Goal: Information Seeking & Learning: Understand process/instructions

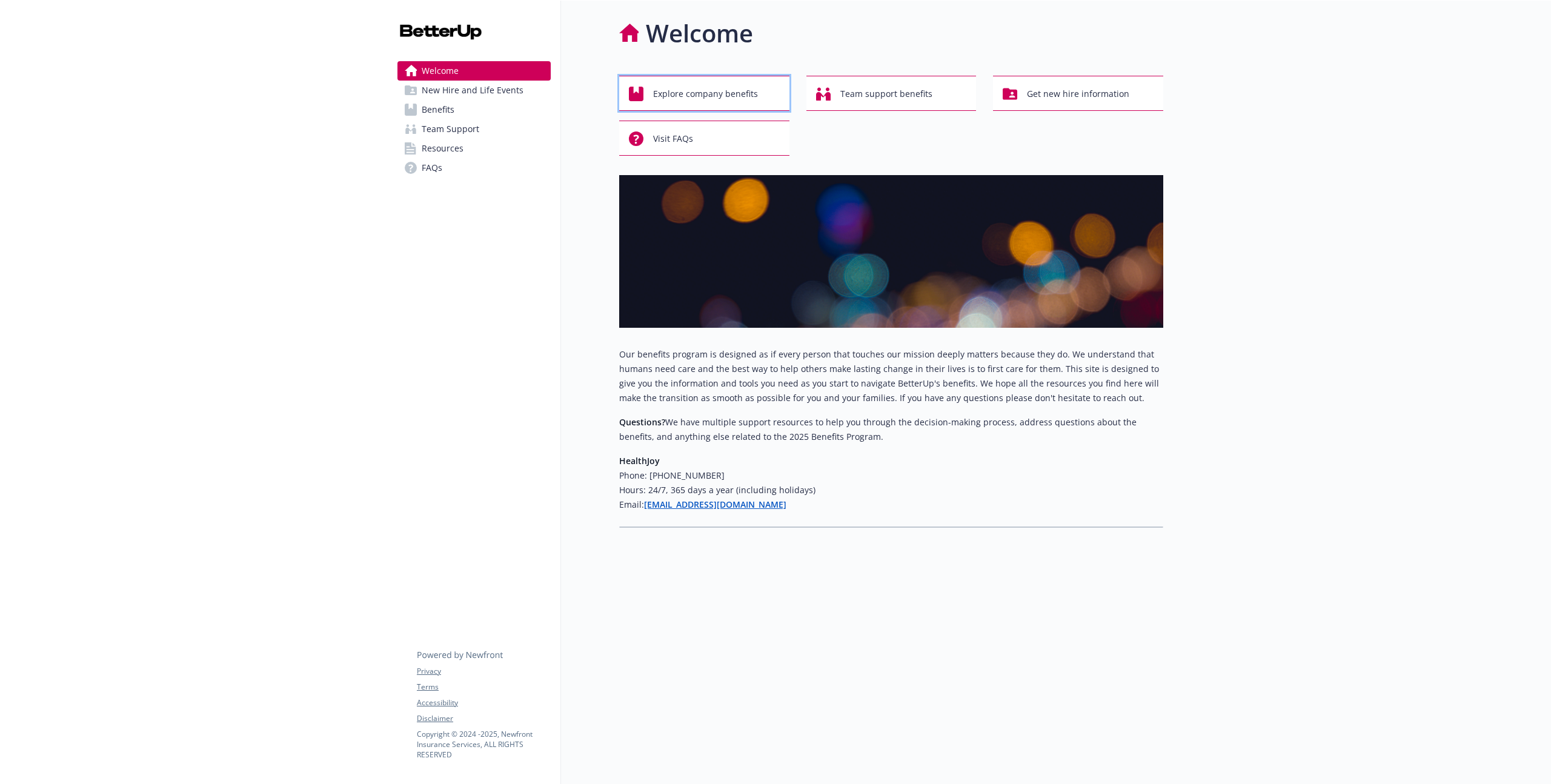
click at [686, 86] on span "Explore company benefits" at bounding box center [706, 94] width 105 height 23
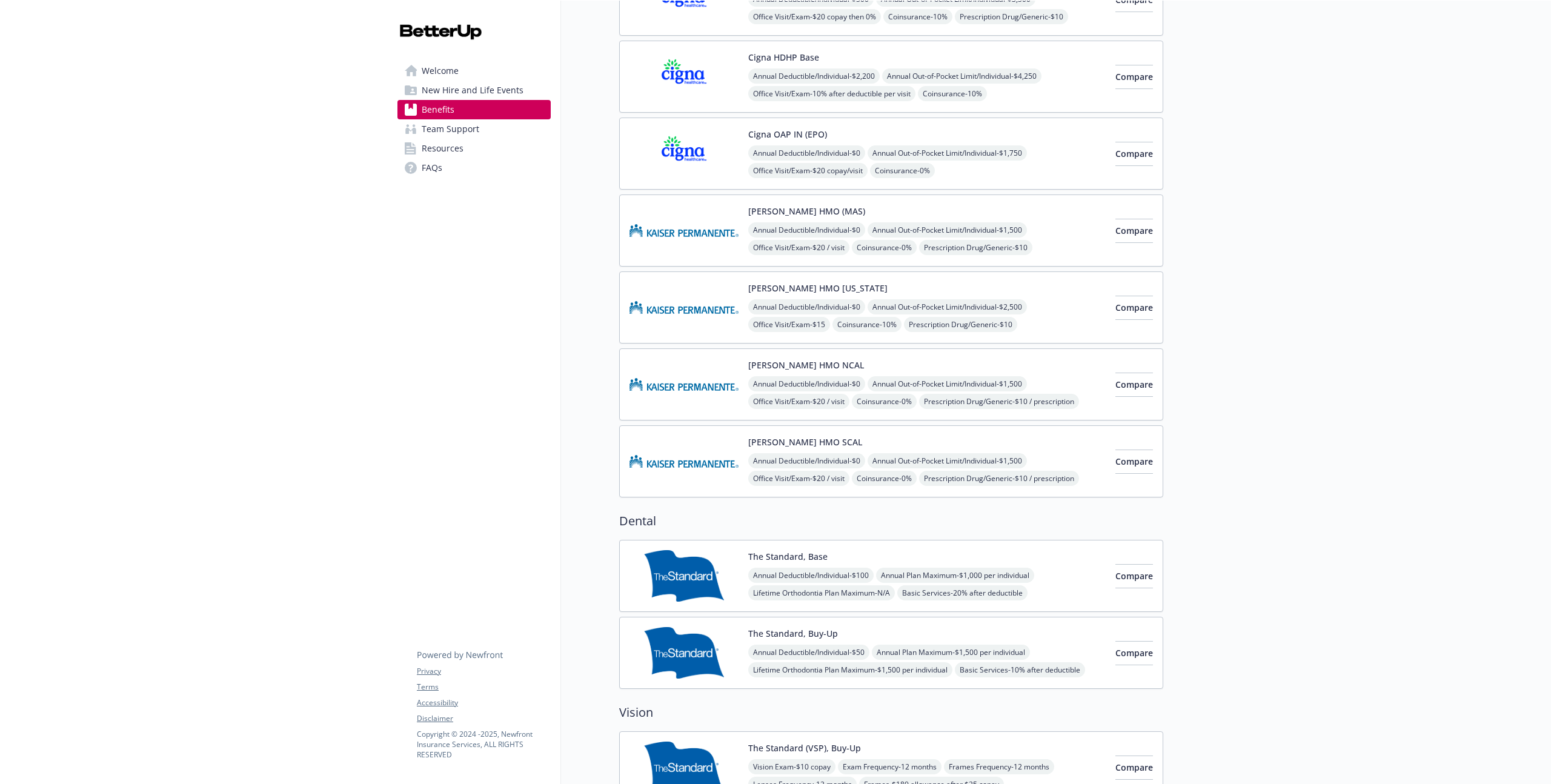
scroll to position [1527, 0]
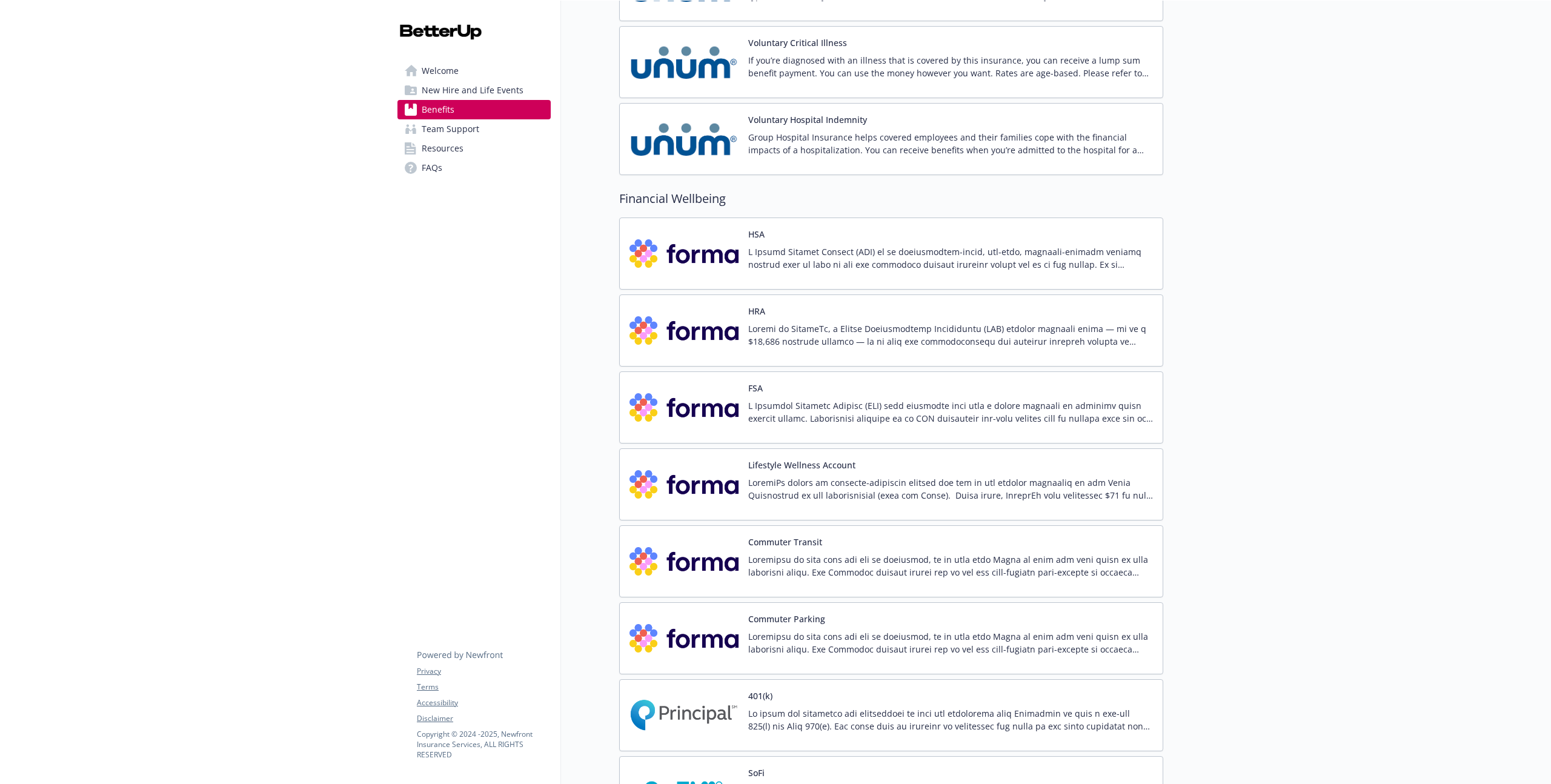
click at [783, 407] on p at bounding box center [950, 411] width 405 height 25
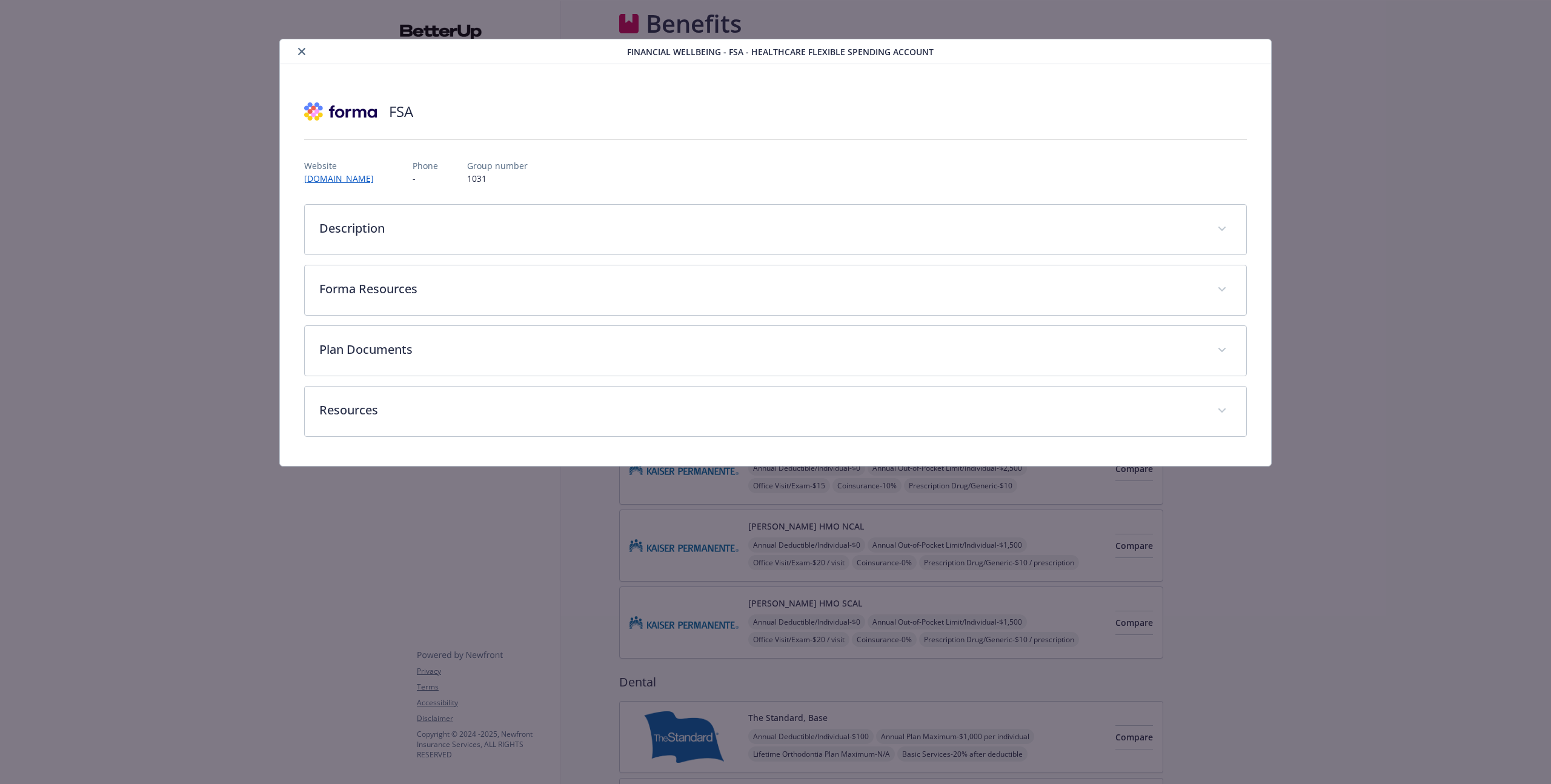
scroll to position [1527, 0]
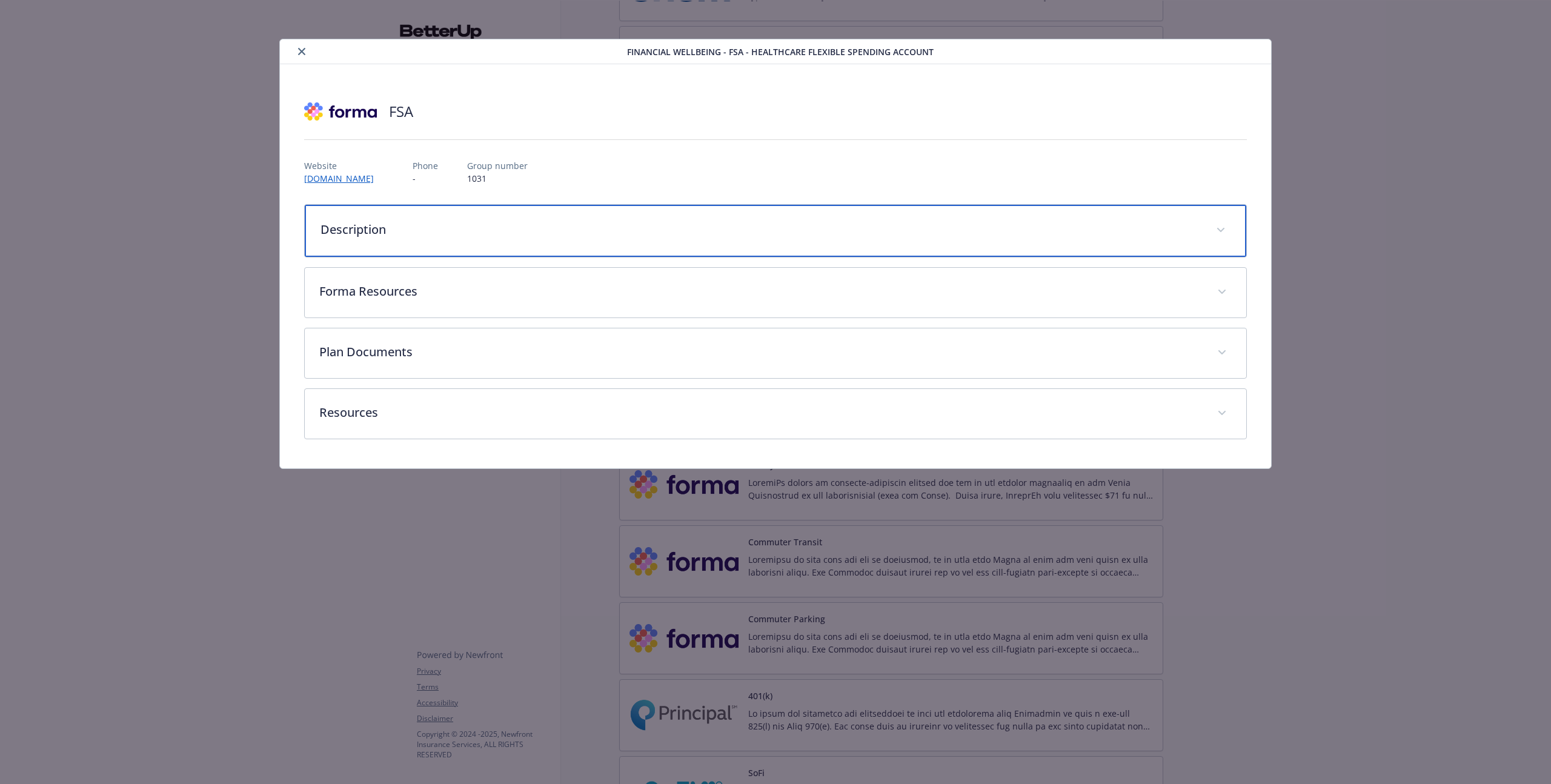
click at [472, 236] on p "Description" at bounding box center [761, 230] width 881 height 18
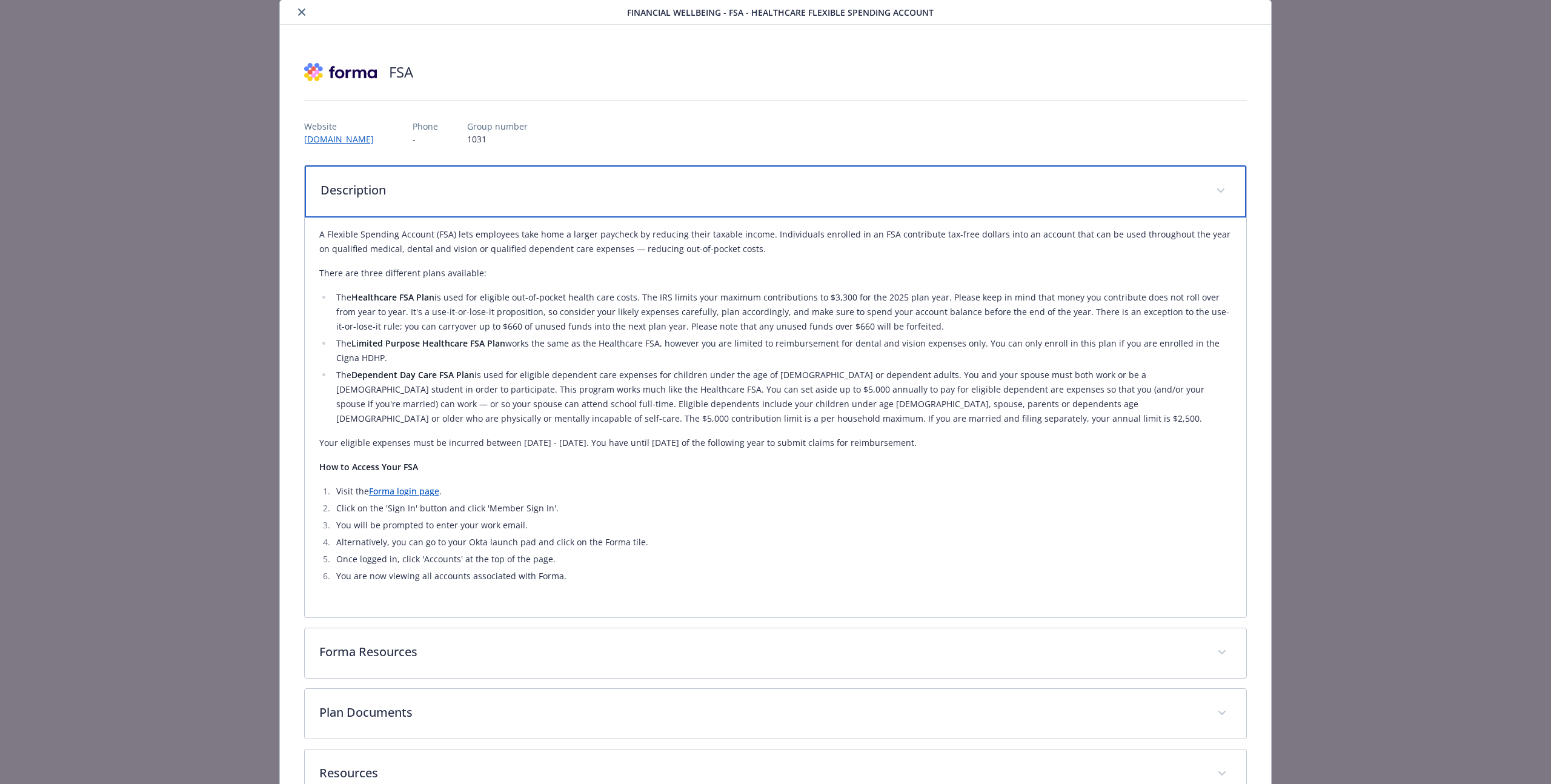
scroll to position [45, 0]
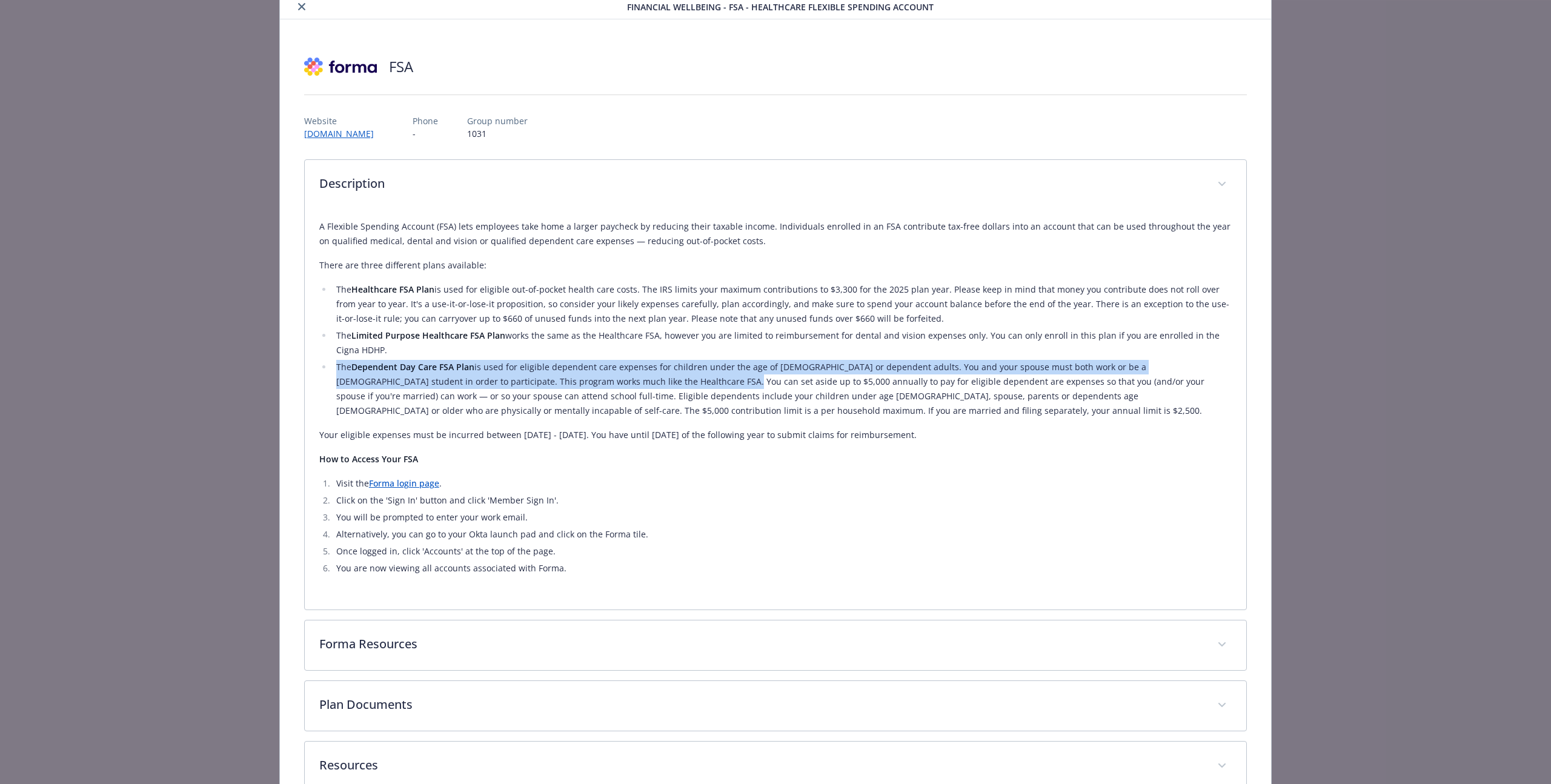
drag, startPoint x: 335, startPoint y: 367, endPoint x: 609, endPoint y: 381, distance: 274.4
click at [609, 381] on li "The Dependent Day Care FSA Plan is used for eligible dependent care expenses fo…" at bounding box center [782, 389] width 899 height 59
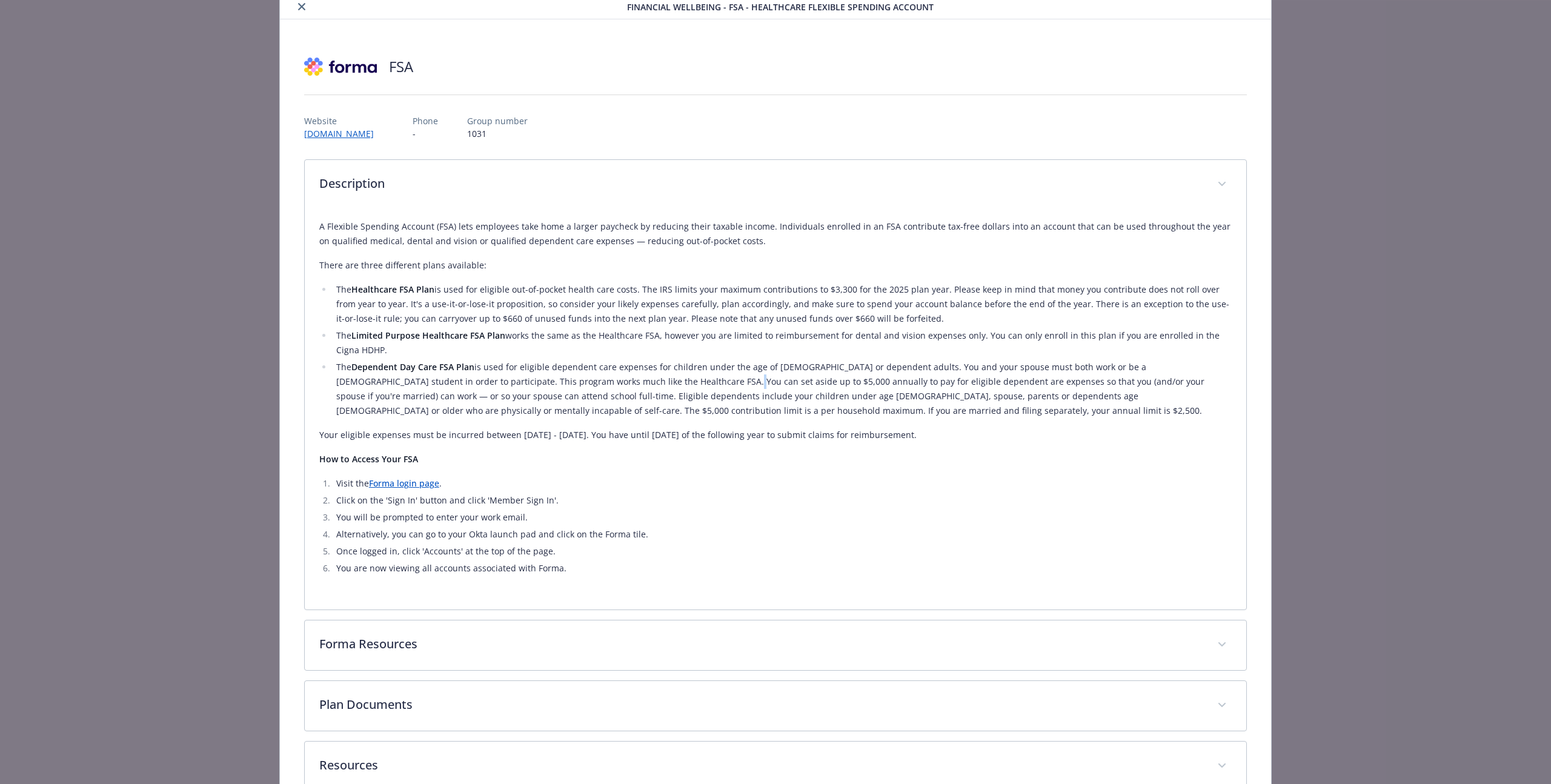
click at [609, 381] on li "The Dependent Day Care FSA Plan is used for eligible dependent care expenses fo…" at bounding box center [782, 389] width 899 height 59
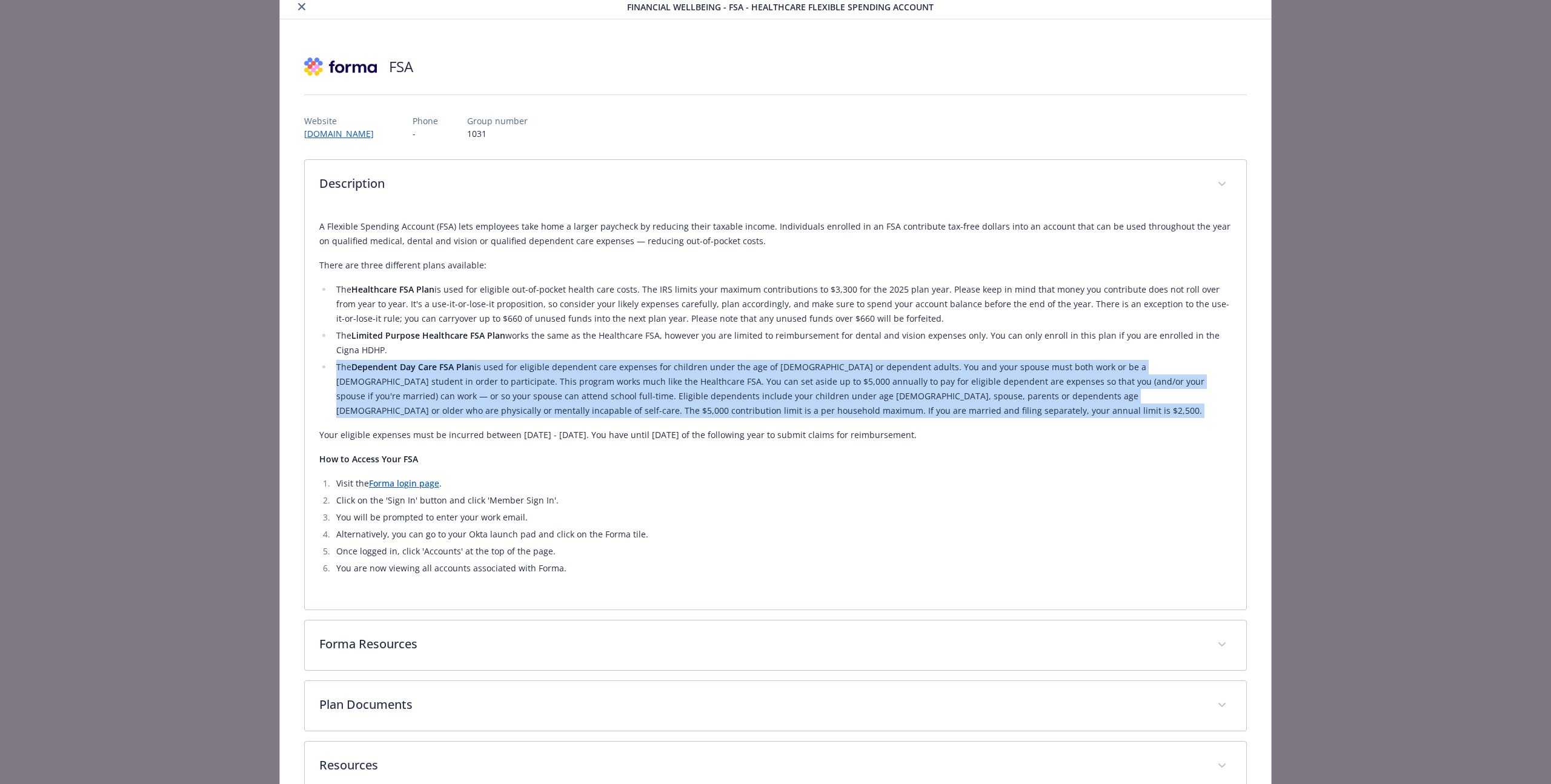
click at [609, 381] on li "The Dependent Day Care FSA Plan is used for eligible dependent care expenses fo…" at bounding box center [782, 389] width 899 height 59
click at [645, 384] on li "The Dependent Day Care FSA Plan is used for eligible dependent care expenses fo…" at bounding box center [782, 389] width 899 height 59
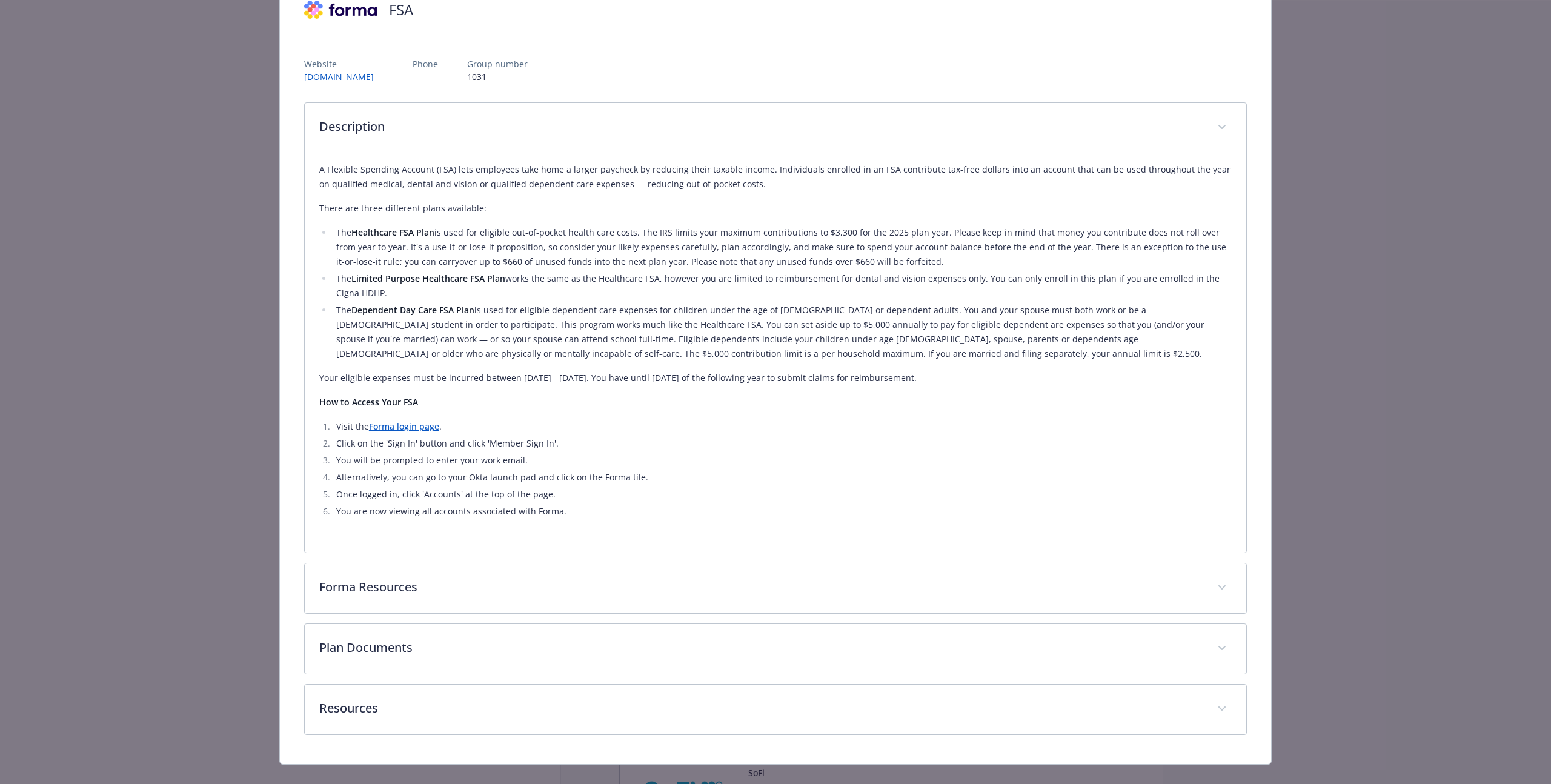
scroll to position [121, 0]
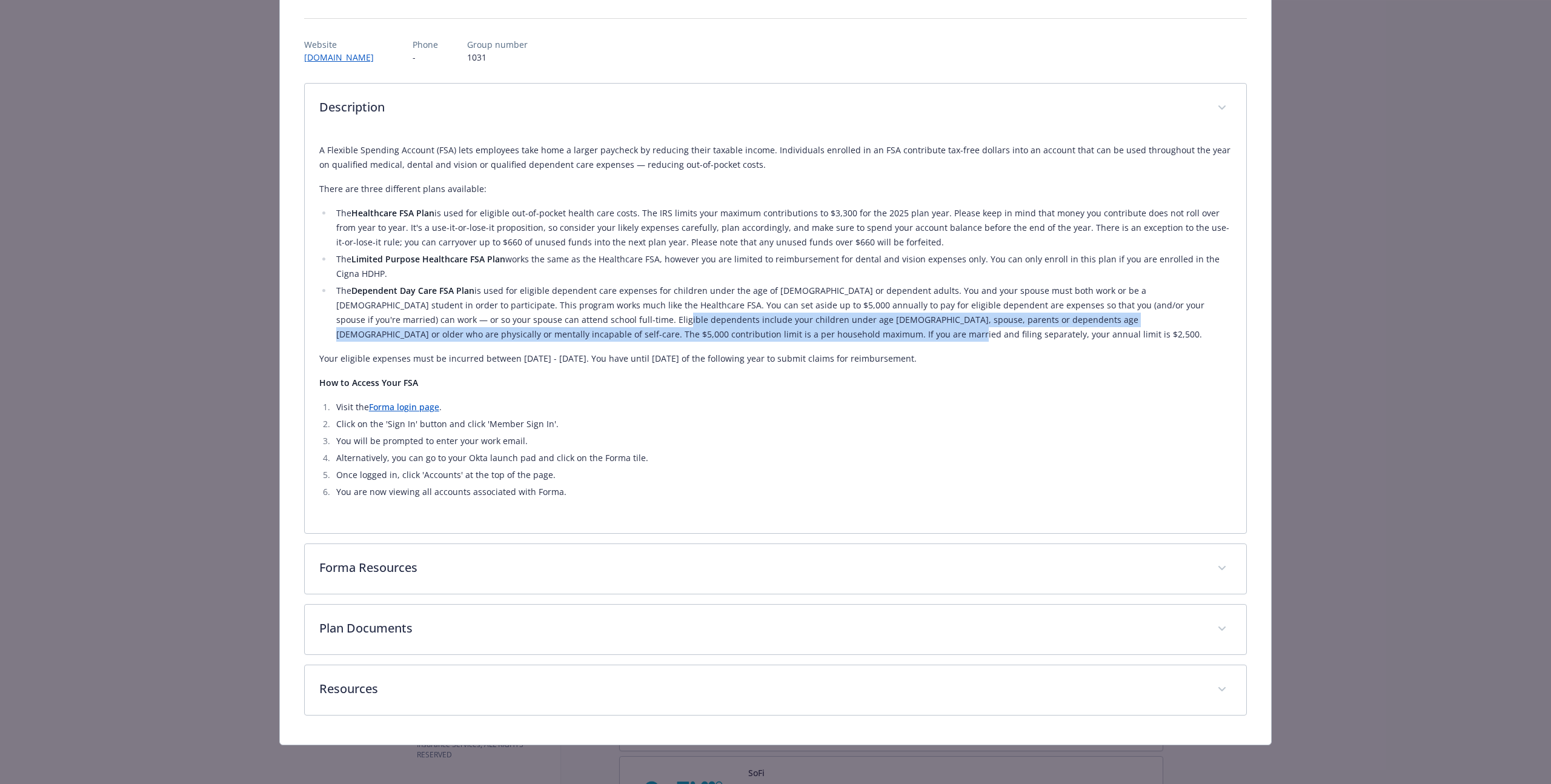
drag, startPoint x: 649, startPoint y: 339, endPoint x: 512, endPoint y: 317, distance: 138.8
click at [512, 317] on li "The Dependent Day Care FSA Plan is used for eligible dependent care expenses fo…" at bounding box center [782, 313] width 899 height 59
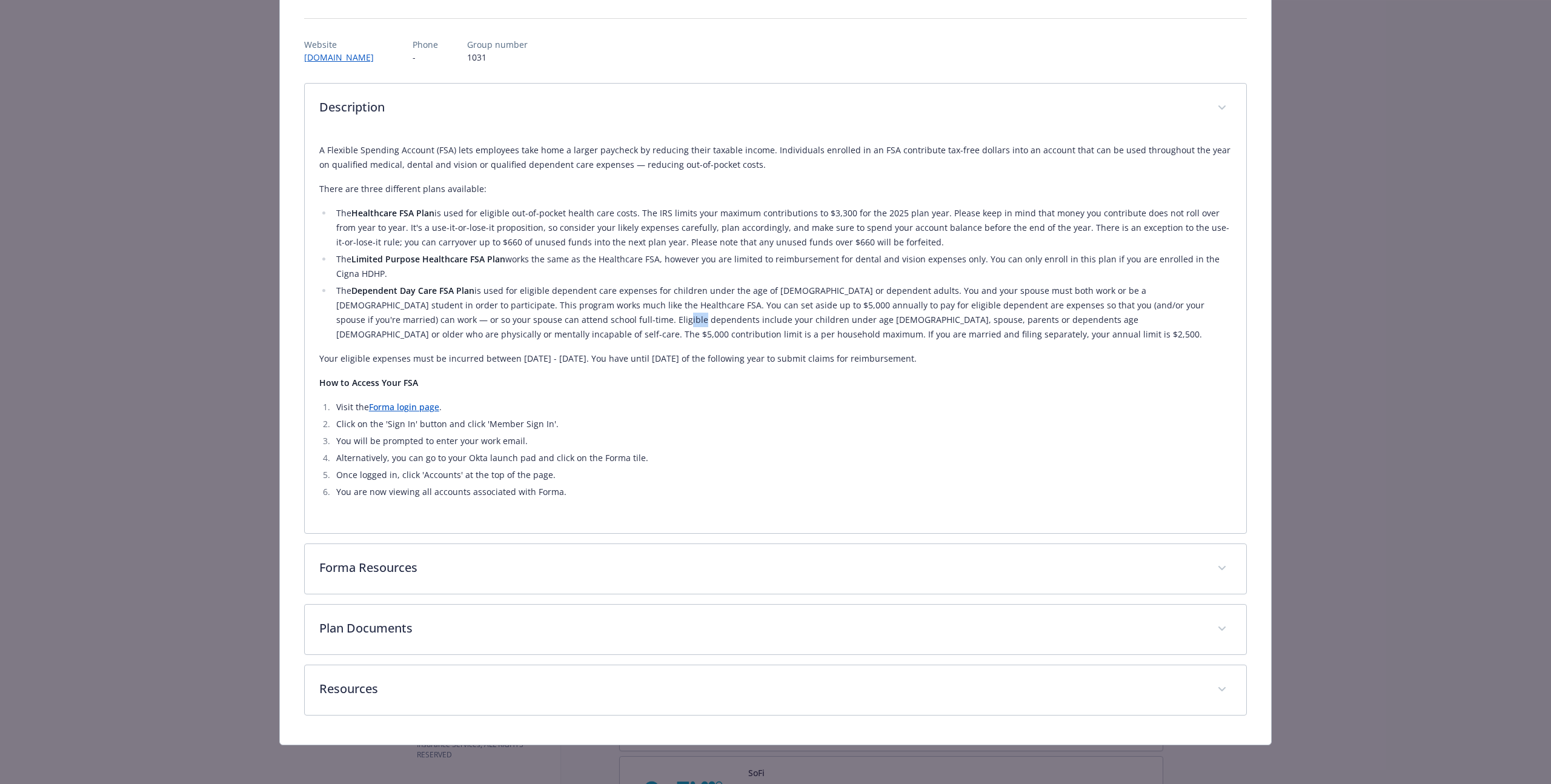
click at [512, 317] on li "The Dependent Day Care FSA Plan is used for eligible dependent care expenses fo…" at bounding box center [782, 313] width 899 height 59
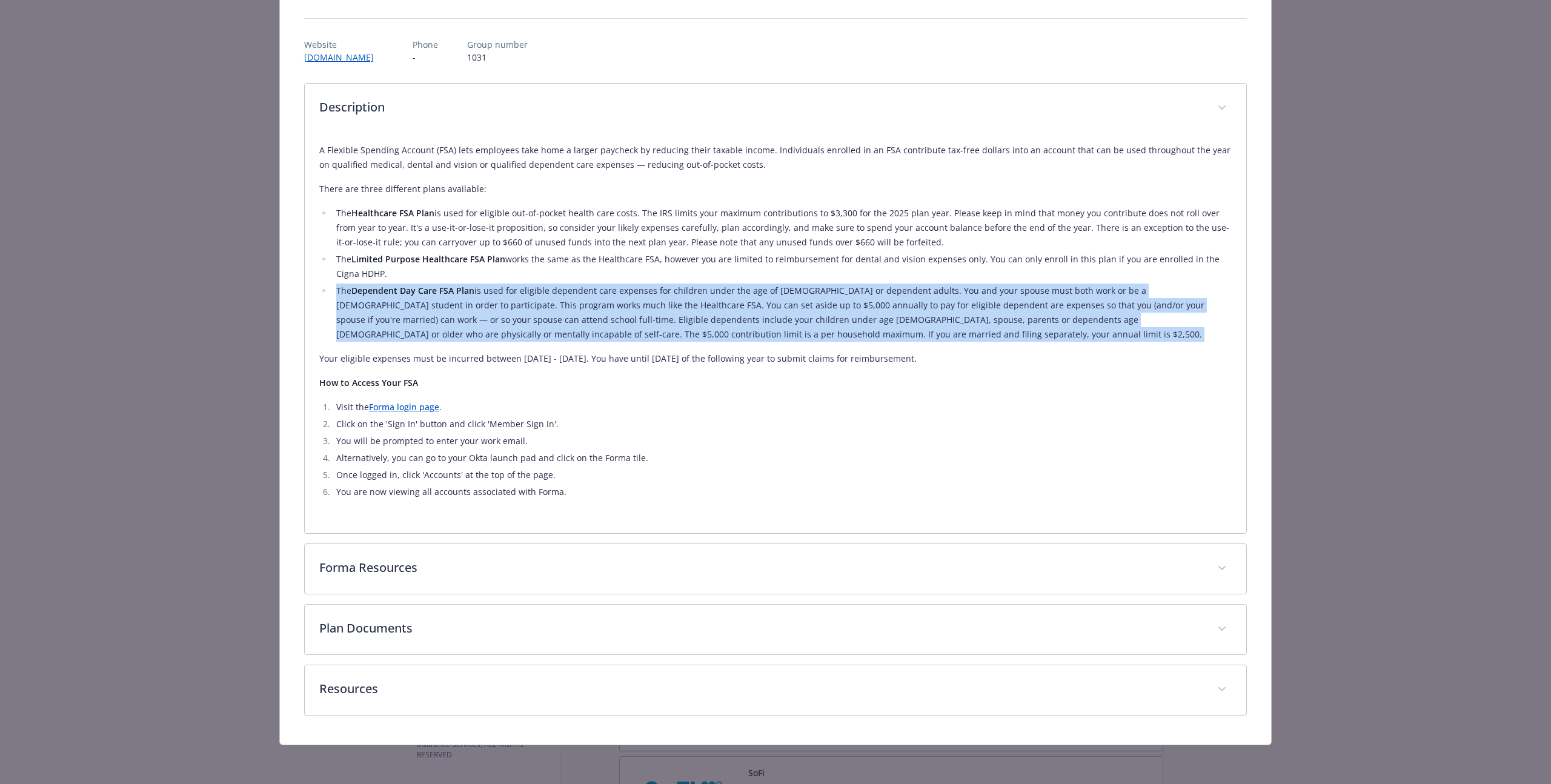
click at [512, 317] on li "The Dependent Day Care FSA Plan is used for eligible dependent care expenses fo…" at bounding box center [782, 313] width 899 height 59
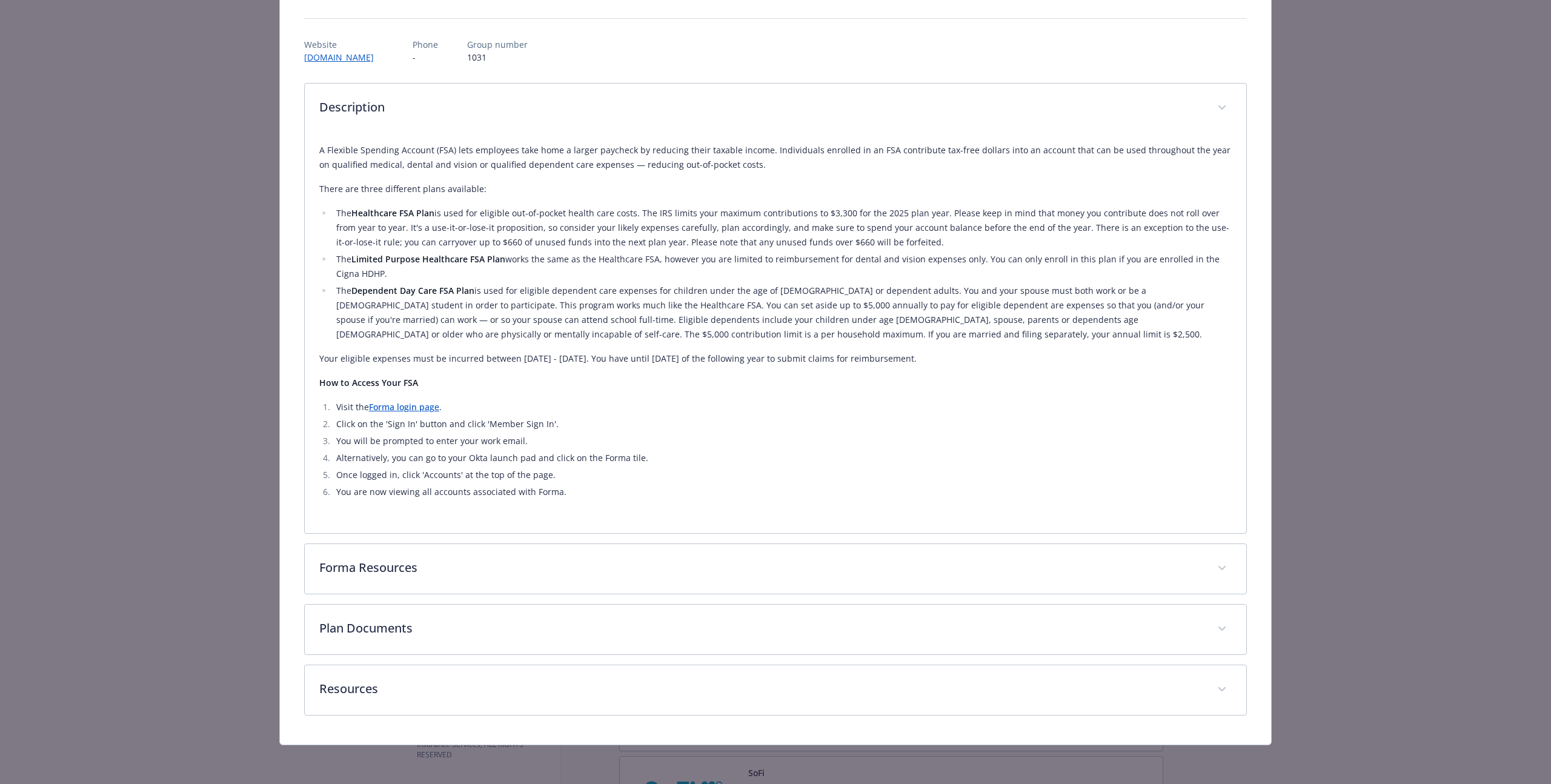
click at [505, 356] on p "Your eligible expenses must be incurred between [DATE] - [DATE]. You have until…" at bounding box center [775, 358] width 912 height 15
click at [451, 438] on li "You will be prompted to enter your work email." at bounding box center [782, 441] width 899 height 15
click at [455, 455] on li "Alternatively, you can go to your Okta launch pad and click on the Forma tile." at bounding box center [782, 457] width 899 height 15
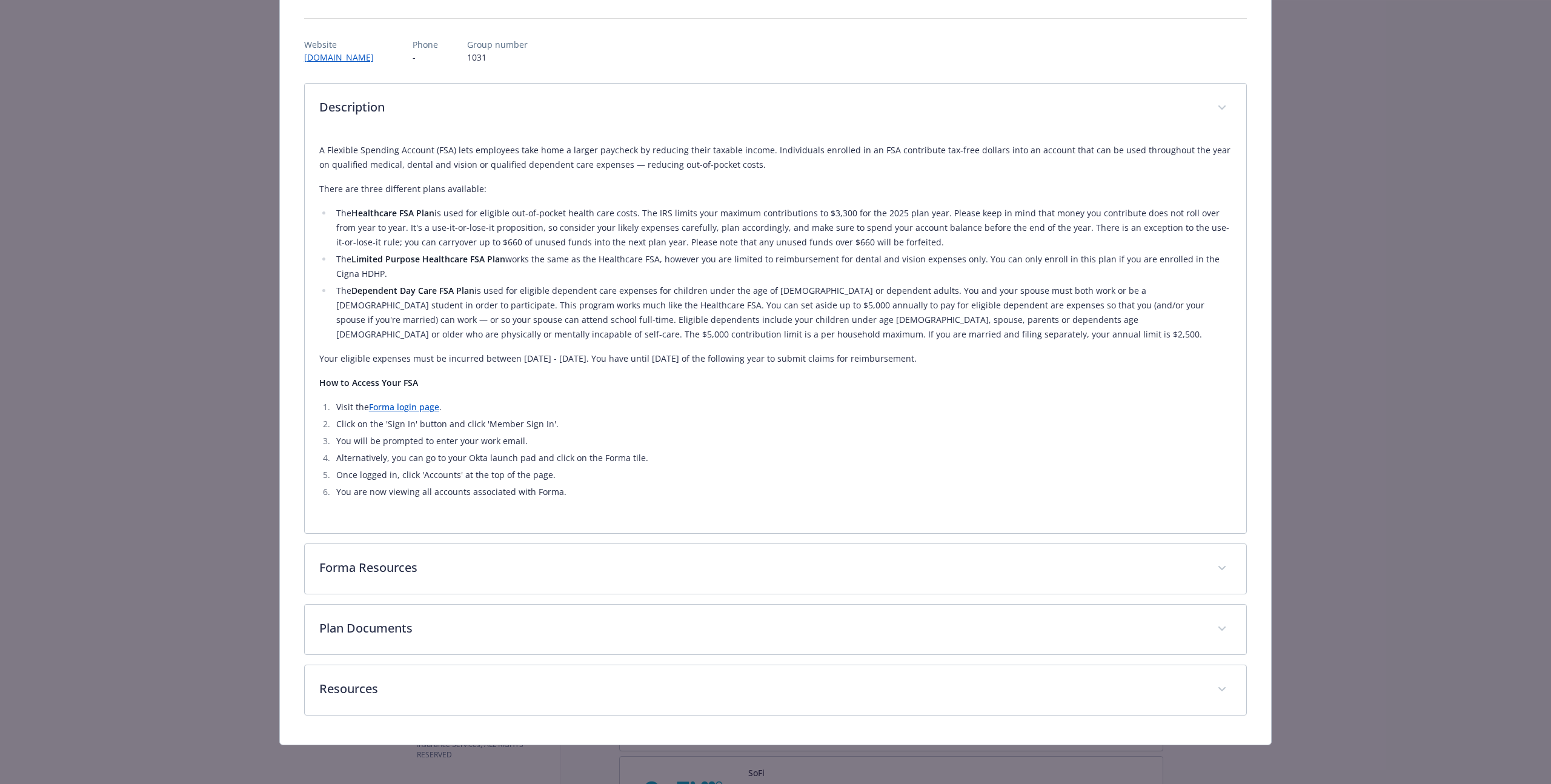
click at [455, 455] on li "Alternatively, you can go to your Okta launch pad and click on the Forma tile." at bounding box center [782, 457] width 899 height 15
click at [592, 322] on li "The Dependent Day Care FSA Plan is used for eligible dependent care expenses fo…" at bounding box center [782, 313] width 899 height 59
click at [579, 360] on p "Your eligible expenses must be incurred between [DATE] - [DATE]. You have until…" at bounding box center [775, 358] width 912 height 15
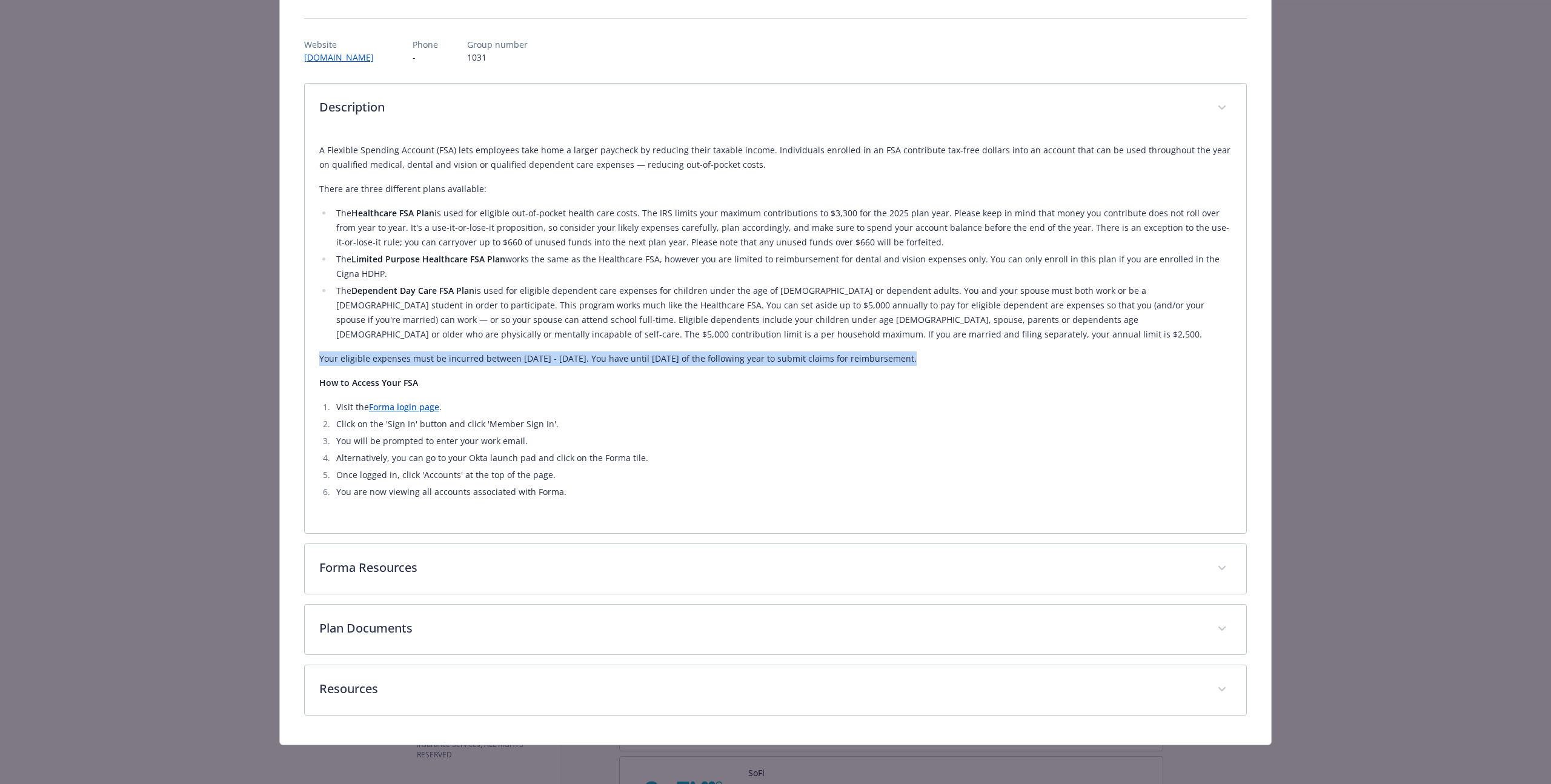
click at [579, 360] on p "Your eligible expenses must be incurred between [DATE] - [DATE]. You have until…" at bounding box center [775, 358] width 912 height 15
